Goal: Task Accomplishment & Management: Use online tool/utility

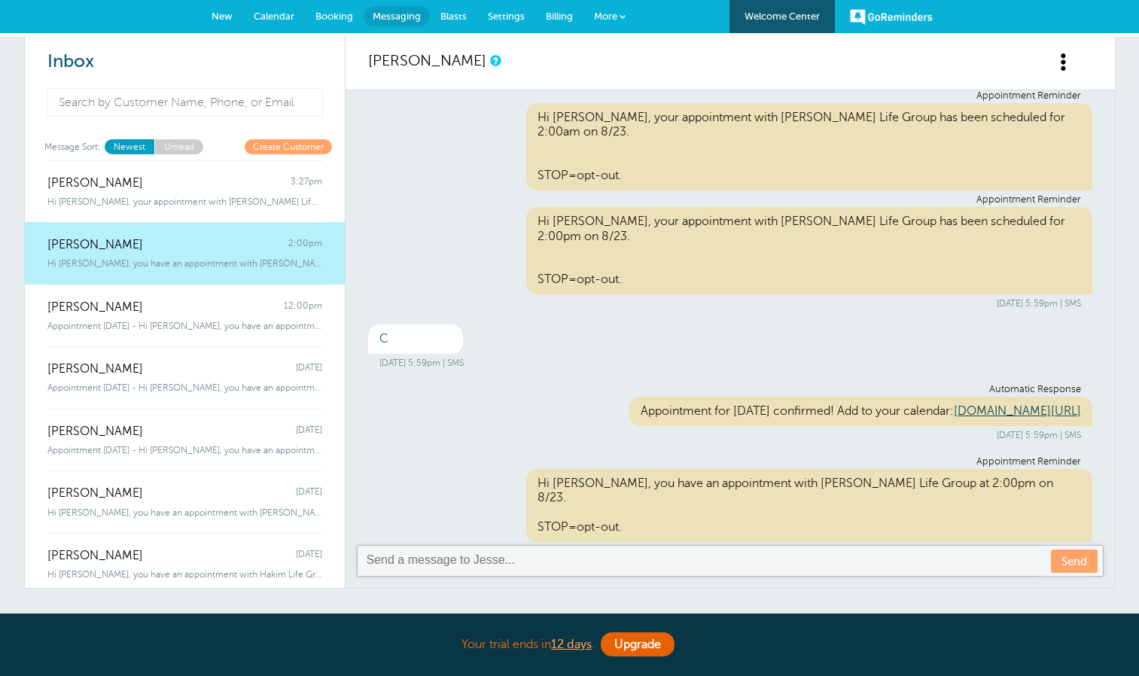
click at [288, 20] on span "Calendar" at bounding box center [274, 16] width 41 height 11
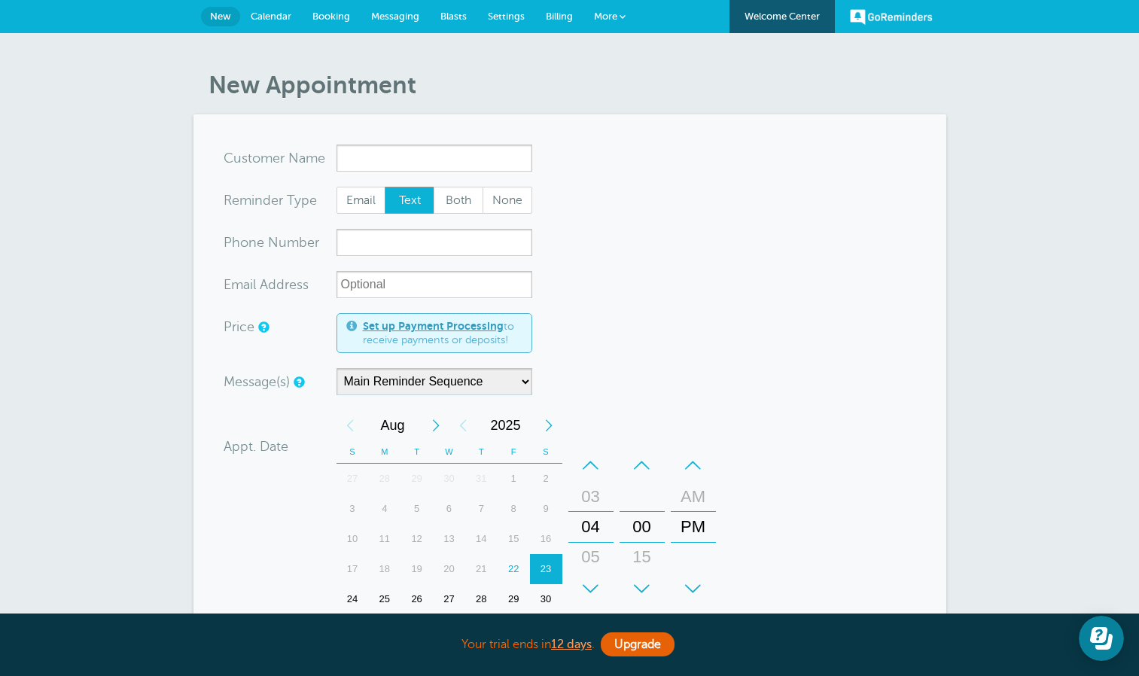
click at [281, 12] on span "Calendar" at bounding box center [271, 16] width 41 height 11
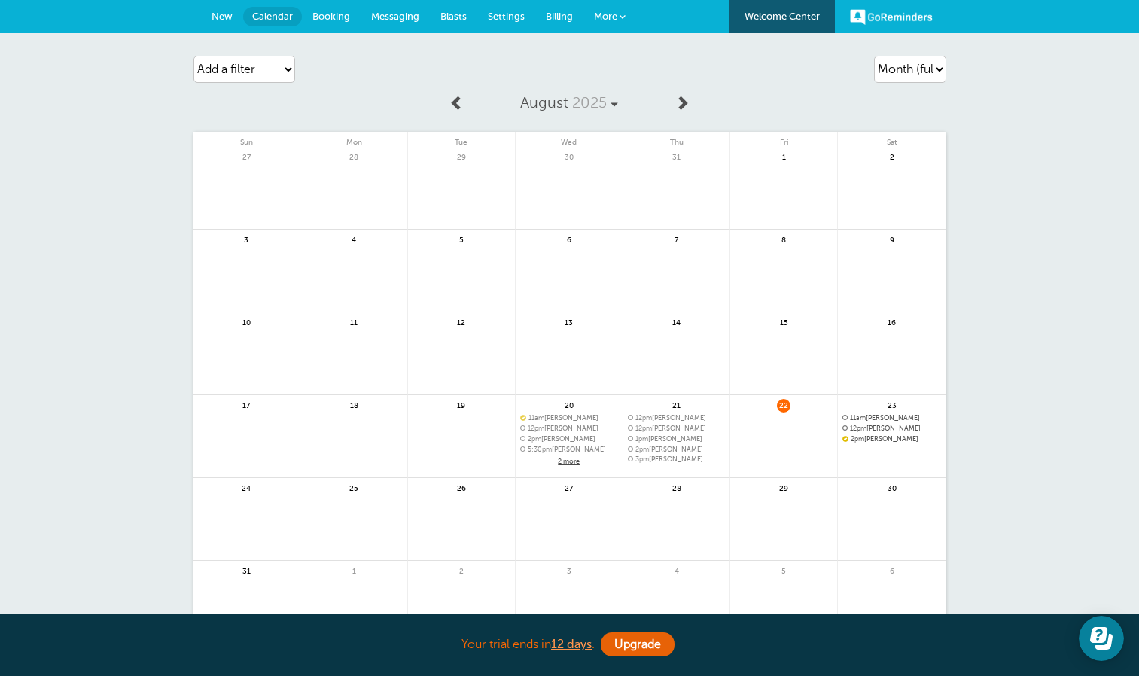
scroll to position [124, 0]
